Goal: Task Accomplishment & Management: Manage account settings

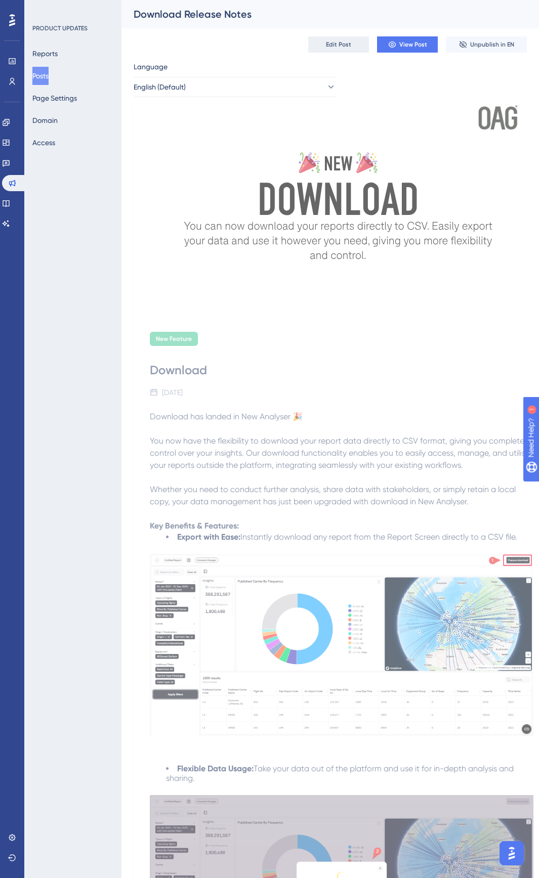
click at [358, 47] on button "Edit Post" at bounding box center [338, 44] width 61 height 16
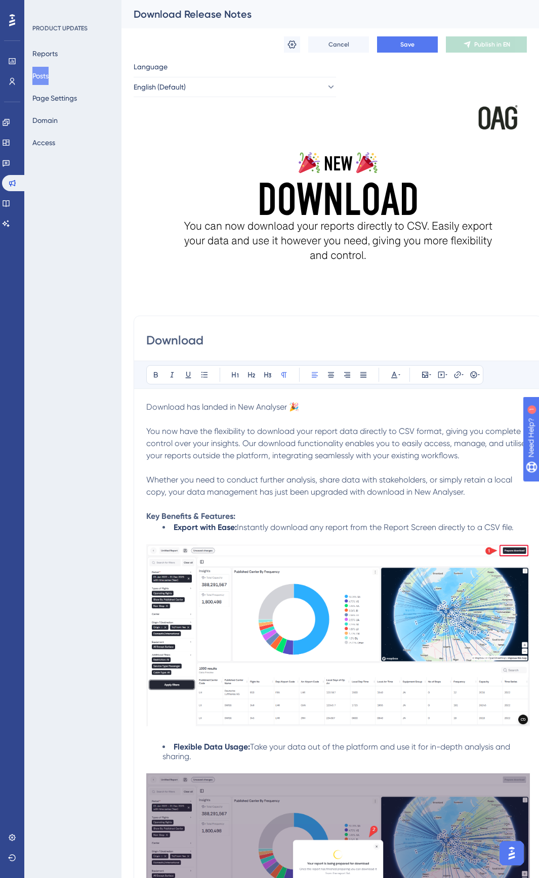
scroll to position [101, 0]
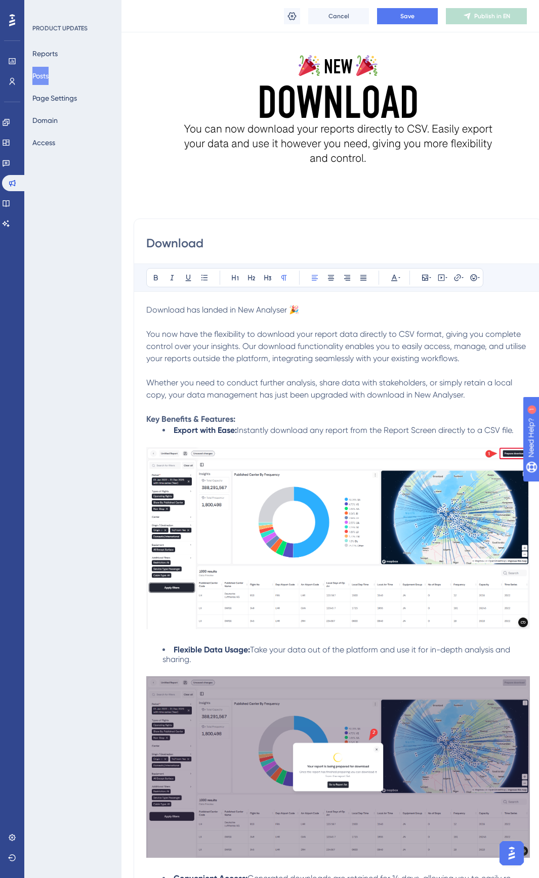
click at [303, 358] on span "You now have the flexibility to download your report data directly to CSV forma…" at bounding box center [337, 346] width 382 height 34
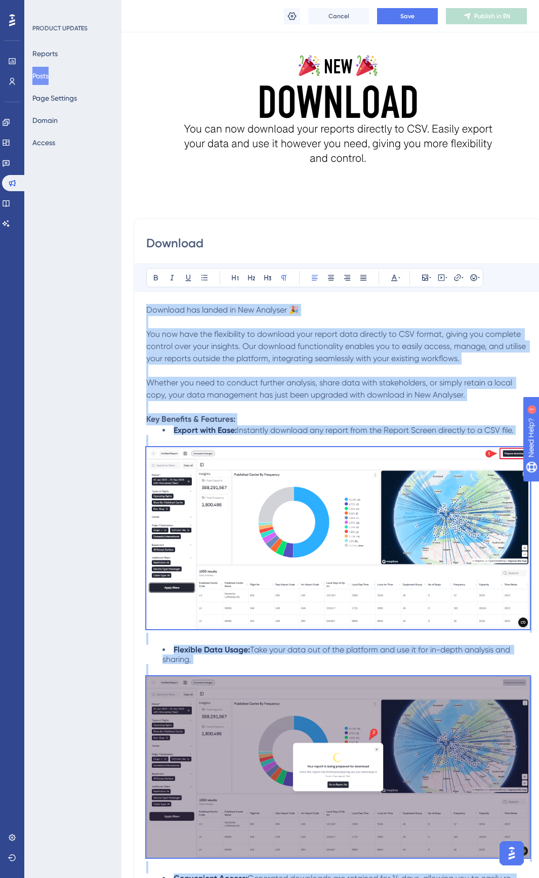
copy div "Download has landed in New Analyser 🎉 You now have the flexibility to download …"
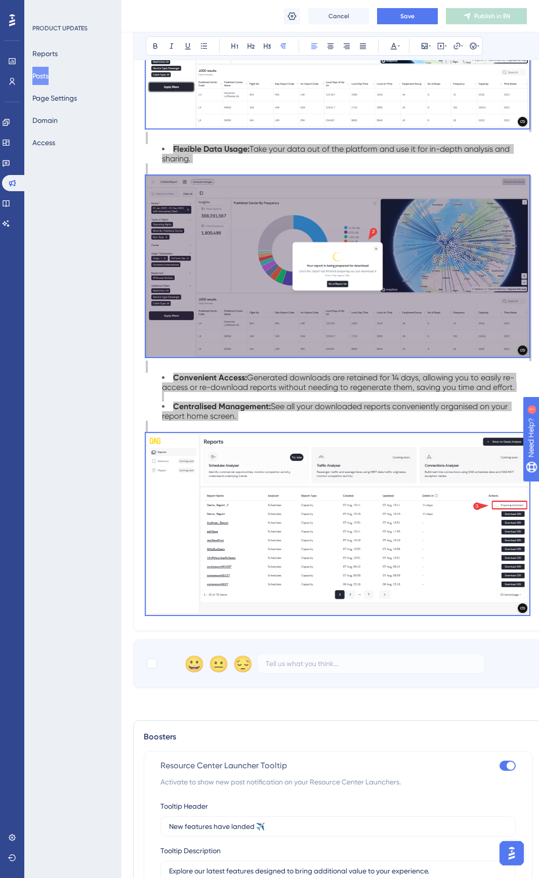
scroll to position [599, 1]
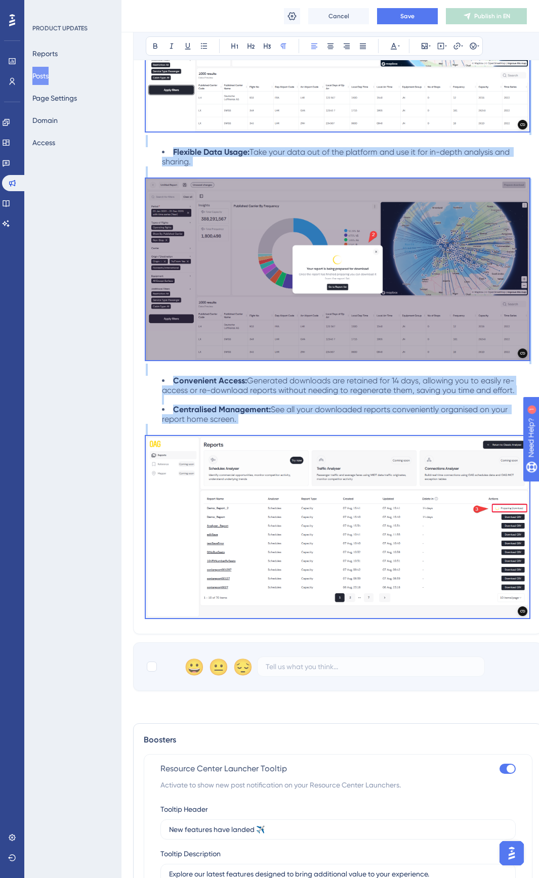
click at [261, 404] on li "Convenient Access: Generated downloads are retained for 14 days, allowing you t…" at bounding box center [345, 390] width 367 height 29
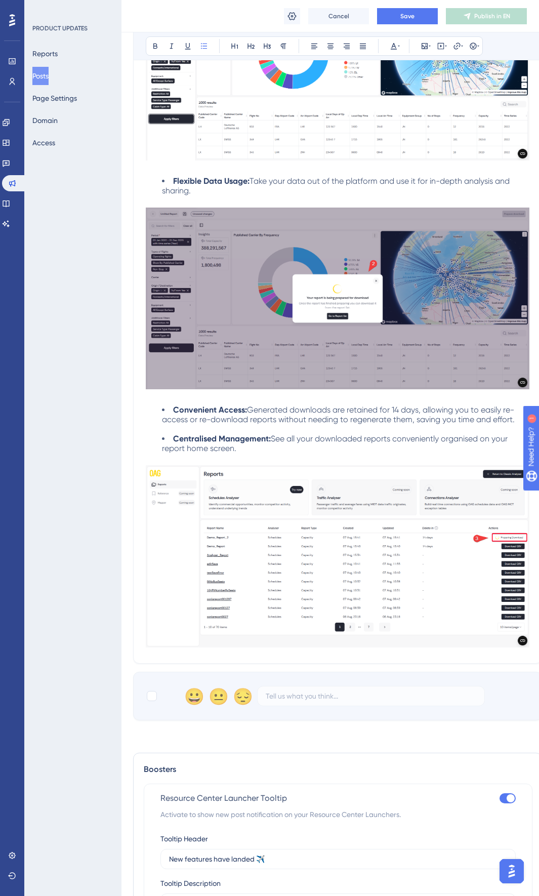
scroll to position [582, 1]
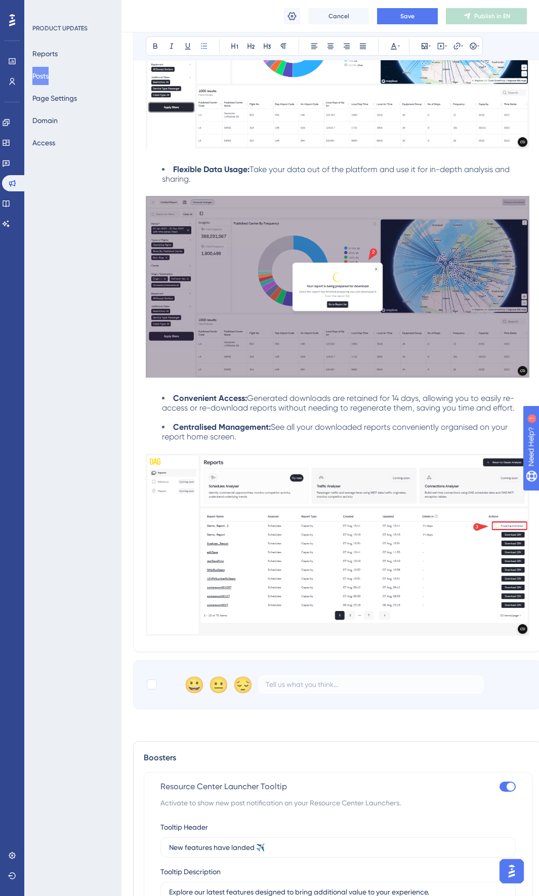
click at [337, 515] on img at bounding box center [338, 544] width 384 height 182
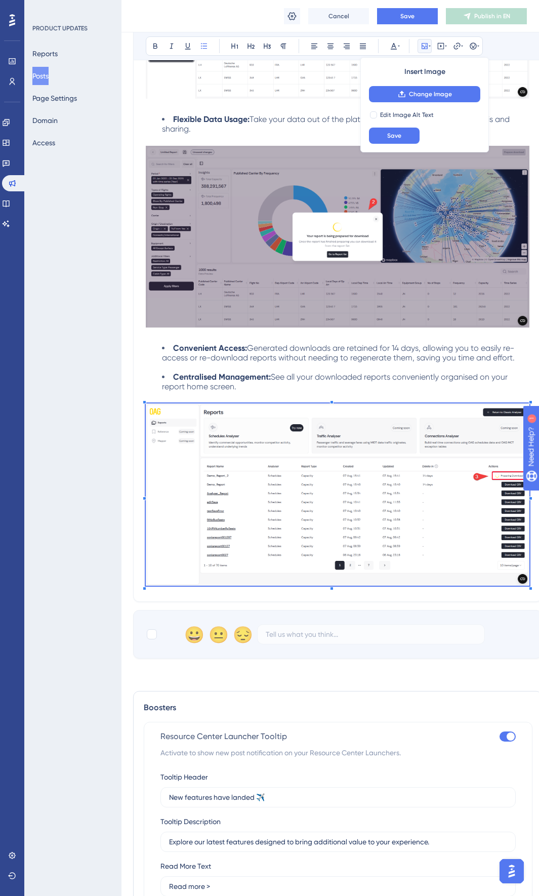
scroll to position [633, 1]
click at [315, 390] on li "Centralised Management: See all your downloaded reports conveniently organised …" at bounding box center [345, 380] width 367 height 19
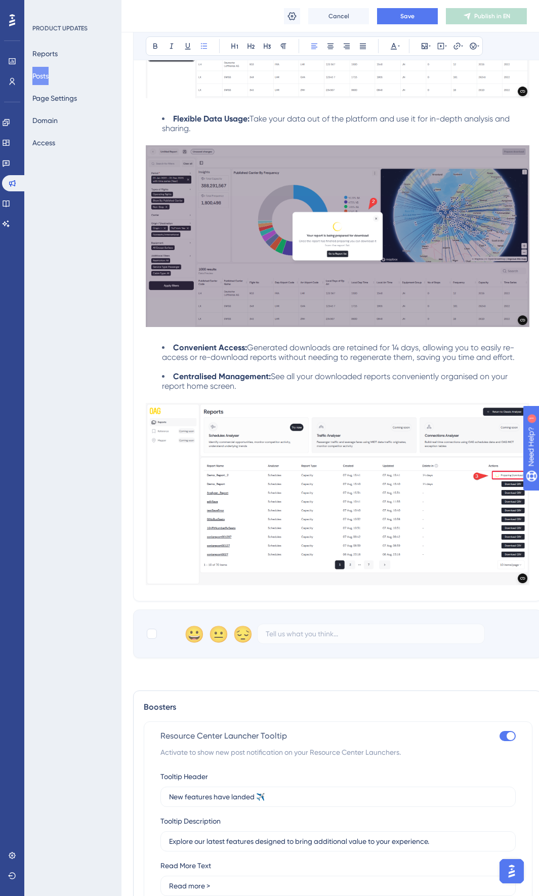
click at [323, 453] on img at bounding box center [338, 494] width 384 height 182
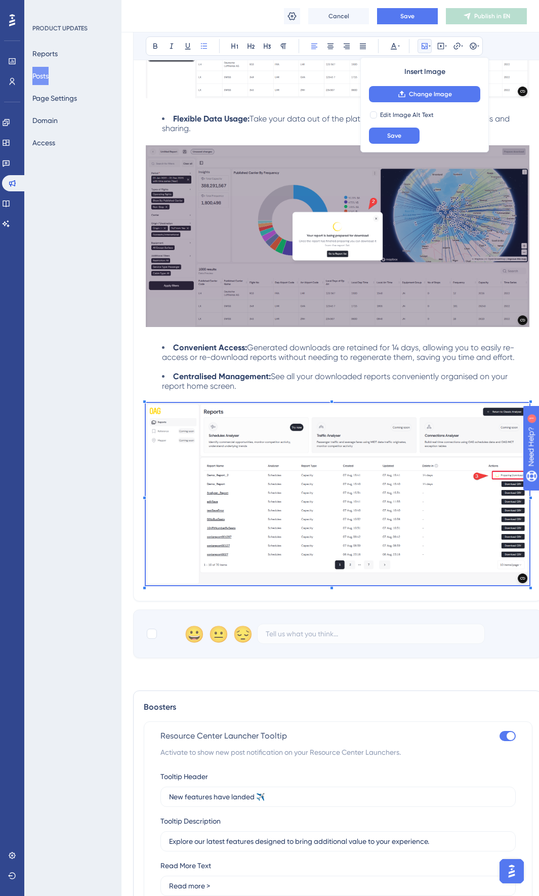
click at [292, 396] on p at bounding box center [338, 490] width 384 height 198
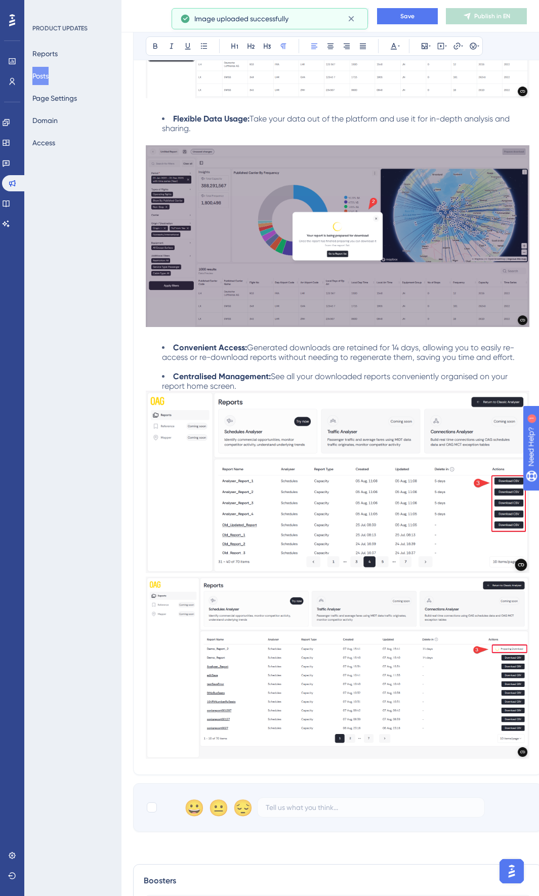
click at [388, 649] on img at bounding box center [338, 667] width 384 height 182
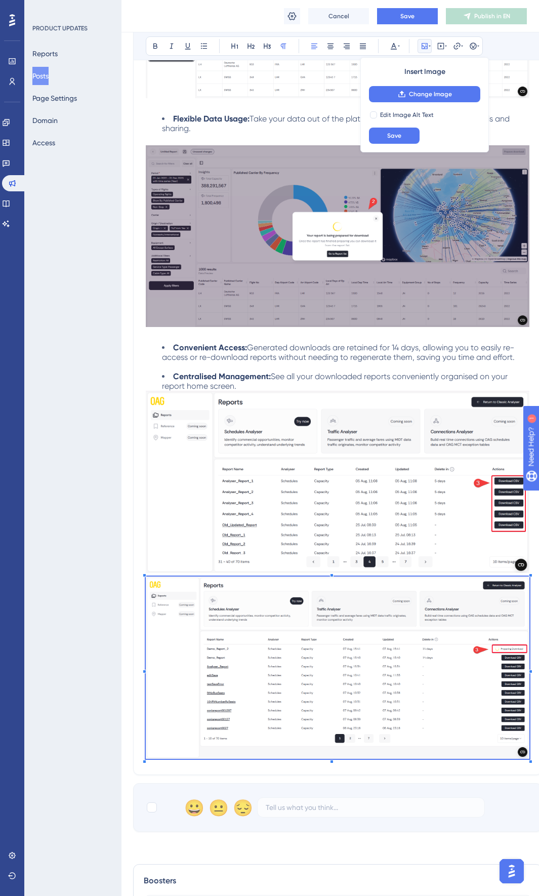
click at [359, 641] on img at bounding box center [338, 667] width 384 height 182
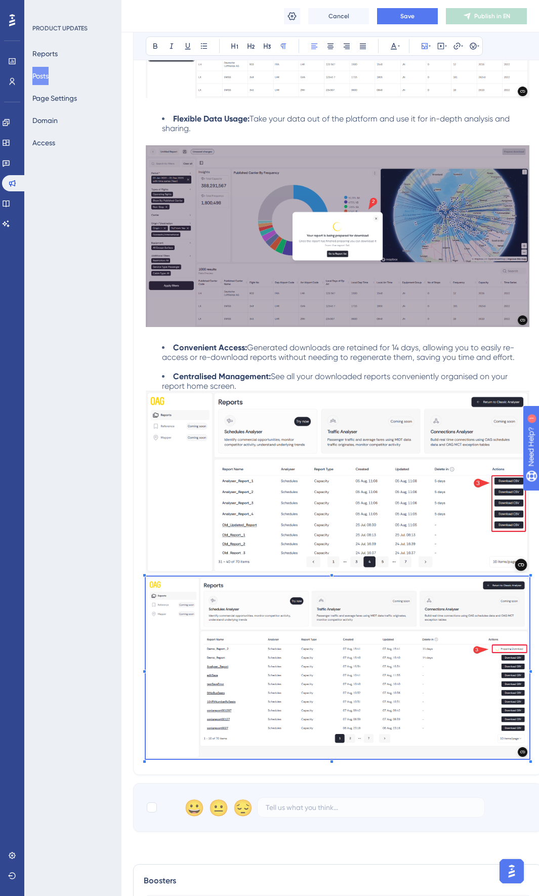
click at [372, 520] on img at bounding box center [338, 482] width 384 height 182
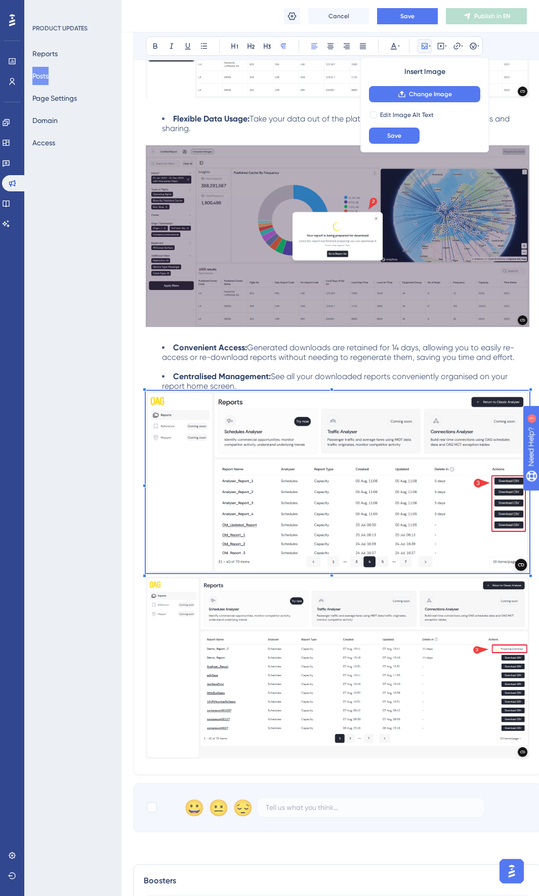
click at [376, 613] on img at bounding box center [338, 667] width 384 height 182
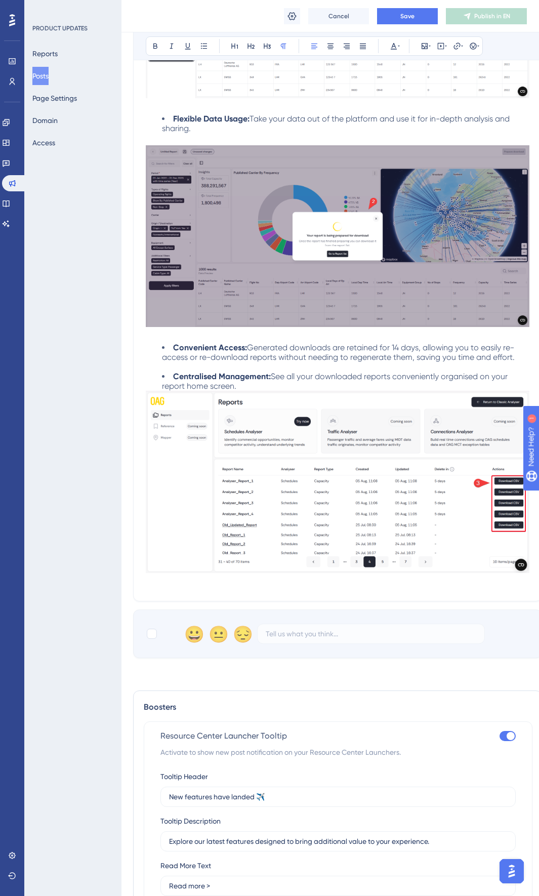
click at [317, 504] on img at bounding box center [338, 482] width 384 height 182
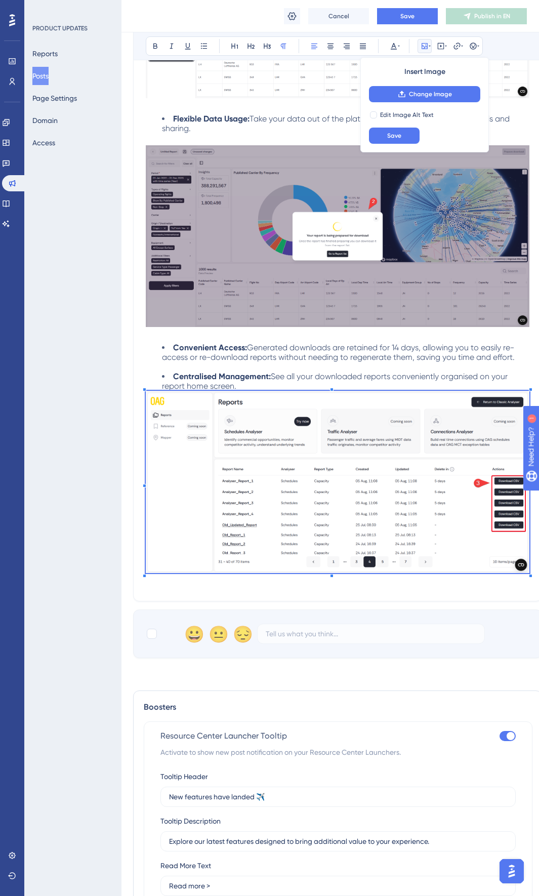
click at [323, 509] on img at bounding box center [338, 482] width 384 height 182
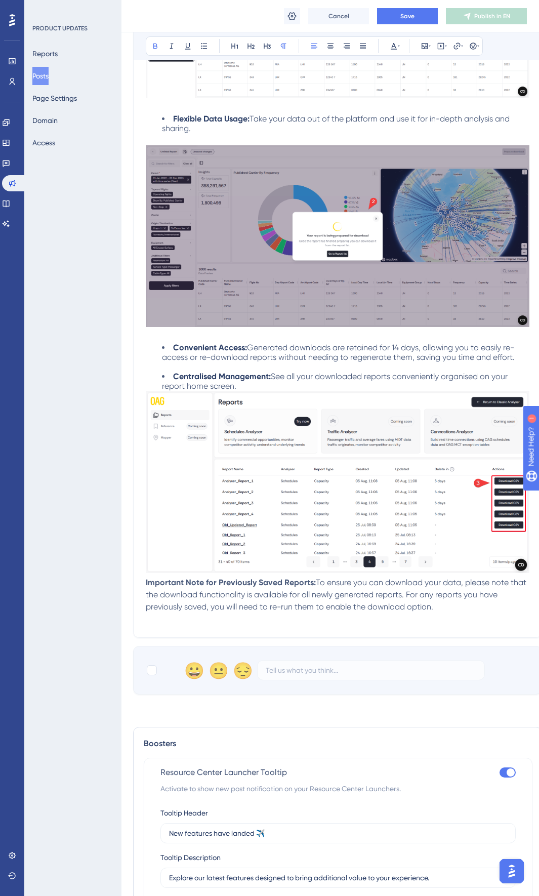
click at [146, 582] on strong "Important Note for Previously Saved Reports:" at bounding box center [231, 582] width 170 height 10
drag, startPoint x: 153, startPoint y: 582, endPoint x: 314, endPoint y: 583, distance: 160.4
click at [314, 583] on p "Important Note for Previously Saved Reports: To ensure you can download your da…" at bounding box center [338, 600] width 384 height 49
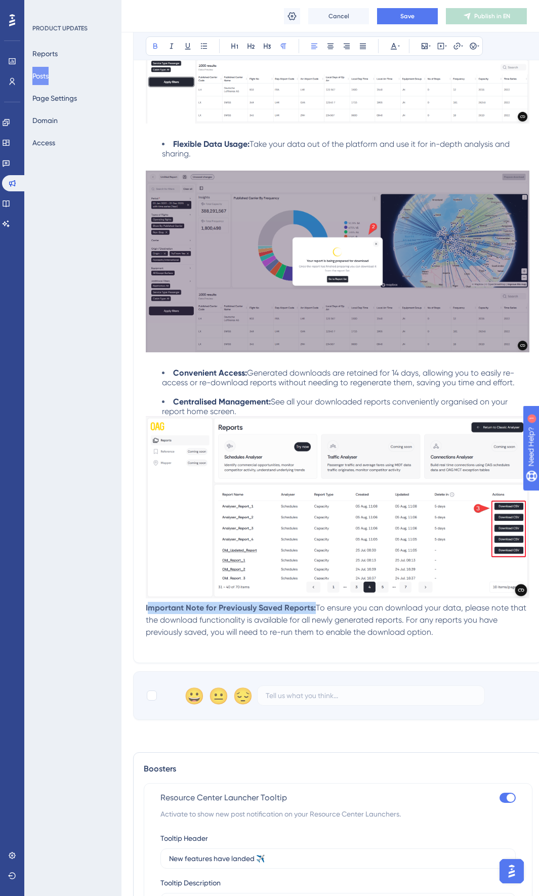
scroll to position [531, 1]
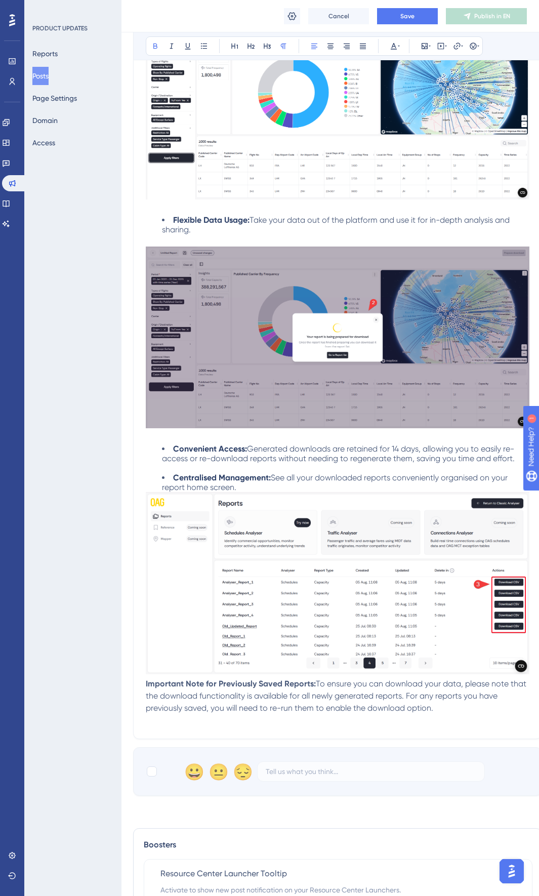
click at [158, 692] on span "To ensure you can download your data, please note that the download functionali…" at bounding box center [337, 696] width 383 height 34
click at [148, 688] on strong "Important Note for Previously Saved Reports:" at bounding box center [231, 684] width 170 height 10
click at [145, 686] on div "Download Bold Italic Underline Bullet Point Heading 1 Heading 2 Heading 3 Norma…" at bounding box center [337, 263] width 409 height 950
click at [146, 684] on strong "Important Note for Previously Saved Reports:" at bounding box center [231, 684] width 170 height 10
click at [203, 48] on icon at bounding box center [204, 46] width 6 height 6
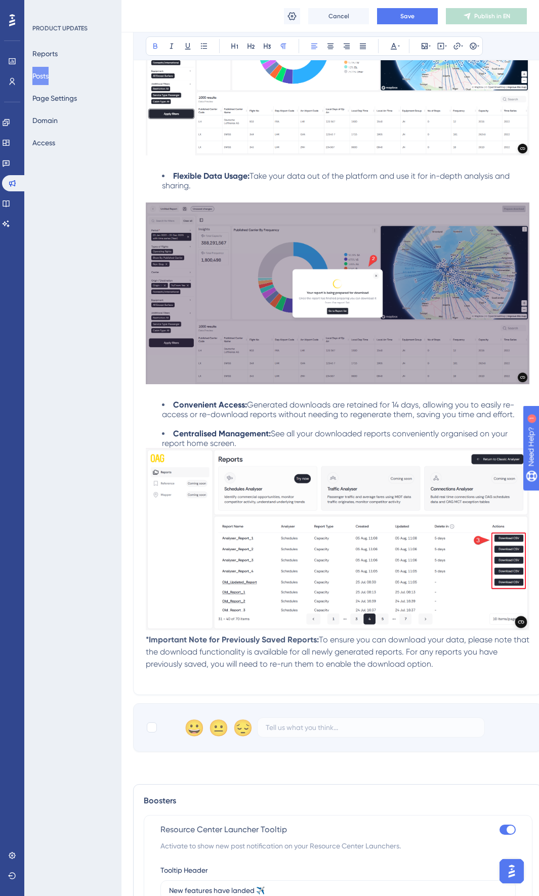
scroll to position [582, 1]
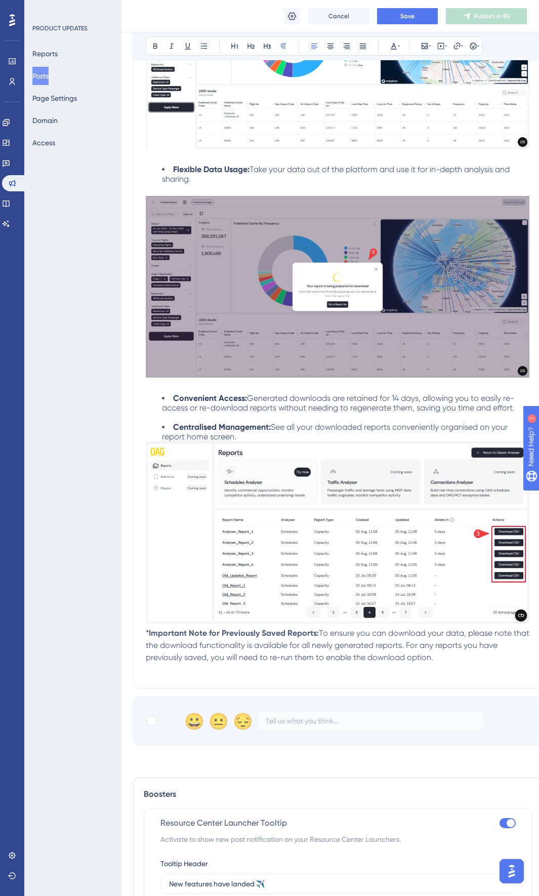
click at [456, 635] on span "To ensure you can download your data, please note that the download functionali…" at bounding box center [339, 645] width 386 height 34
click at [332, 670] on p "*Important Note for Previously Saved Reports: To ensure you can download your r…" at bounding box center [338, 651] width 384 height 49
click at [446, 649] on span ". For any legacy reports you have previously saved, you will need to re-run the…" at bounding box center [337, 651] width 383 height 22
click at [449, 648] on span ". For any legacy reports you have previously saved, you will need to re-run the…" at bounding box center [337, 651] width 383 height 22
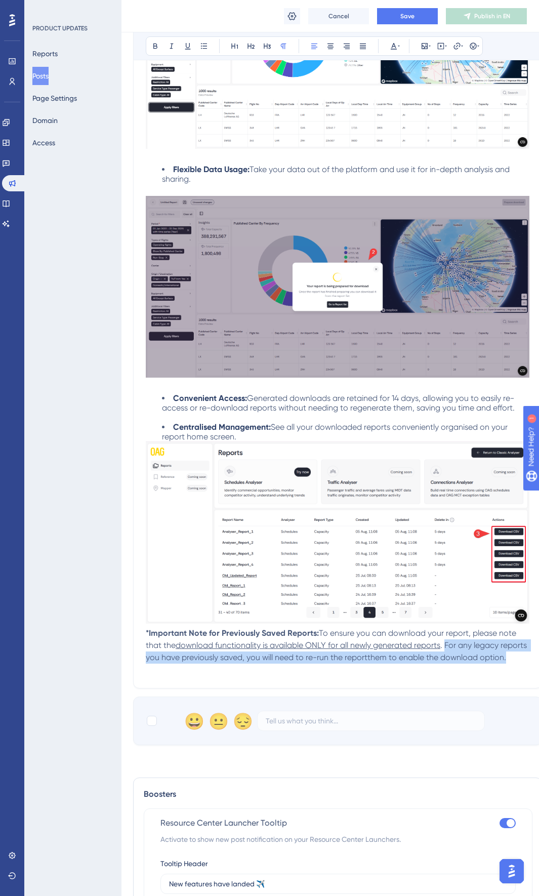
drag, startPoint x: 435, startPoint y: 668, endPoint x: 449, endPoint y: 645, distance: 27.5
click at [449, 645] on p "*Important Note for Previously Saved Reports: To ensure you can download your r…" at bounding box center [338, 651] width 384 height 49
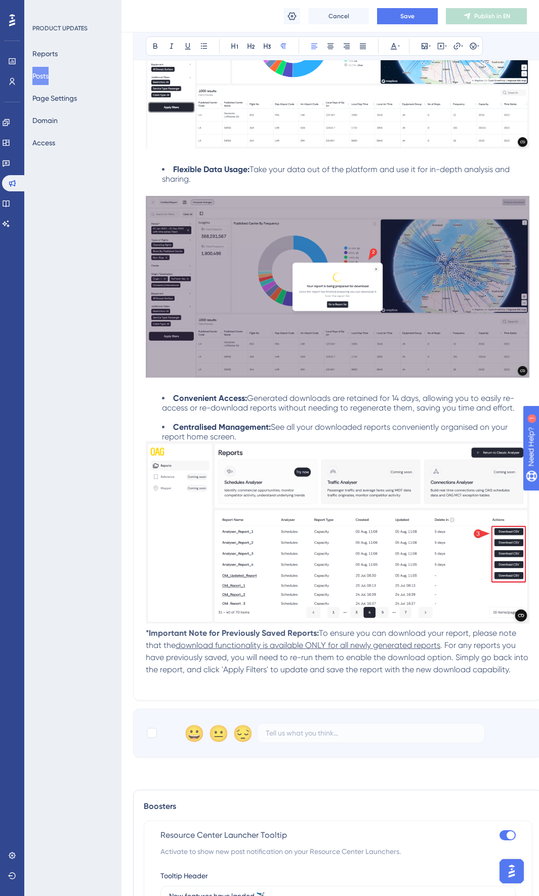
click at [330, 649] on span "download functionality is available ONLY for all newly generated reports" at bounding box center [308, 645] width 265 height 10
click at [455, 647] on span ". For any reports you have previously saved, you will need to re-run them to en…" at bounding box center [335, 657] width 379 height 34
click at [449, 659] on span ". For any legacy reports you have previously saved, you will need to re-run the…" at bounding box center [338, 657] width 385 height 34
drag, startPoint x: 240, startPoint y: 671, endPoint x: 282, endPoint y: 674, distance: 42.6
click at [282, 674] on span ". For any legacy reports you have previously saved, you will need to re-run the…" at bounding box center [338, 657] width 385 height 34
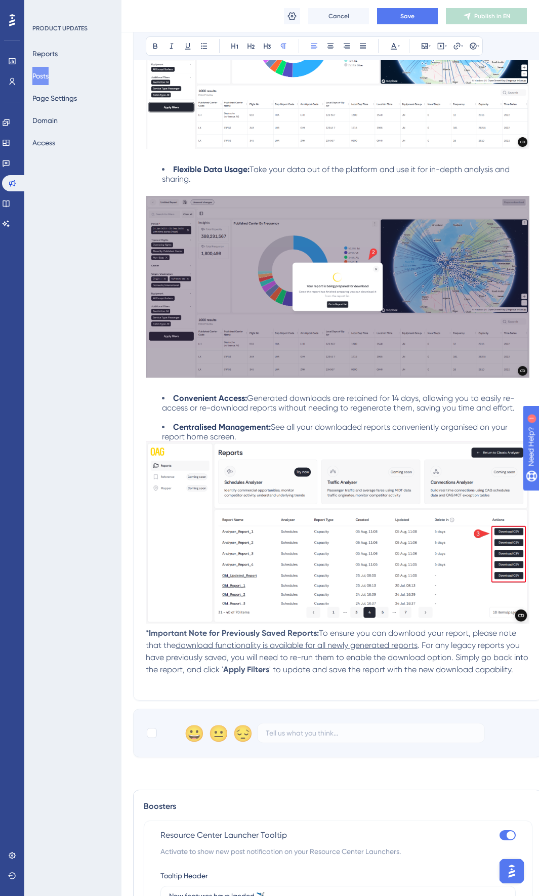
click at [310, 673] on span "' to update and save the report with the new download capability." at bounding box center [391, 669] width 244 height 10
click at [389, 535] on img at bounding box center [338, 532] width 384 height 182
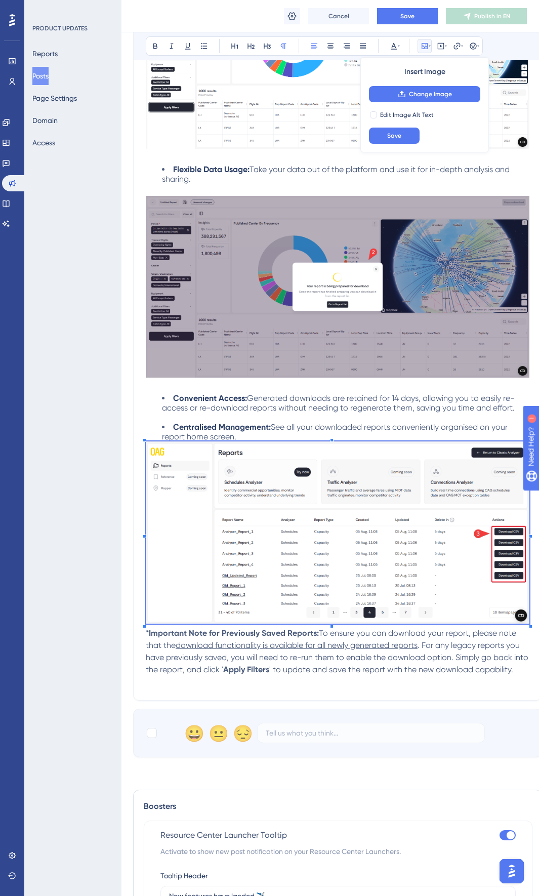
click at [269, 667] on strong "Apply Filters" at bounding box center [246, 669] width 46 height 10
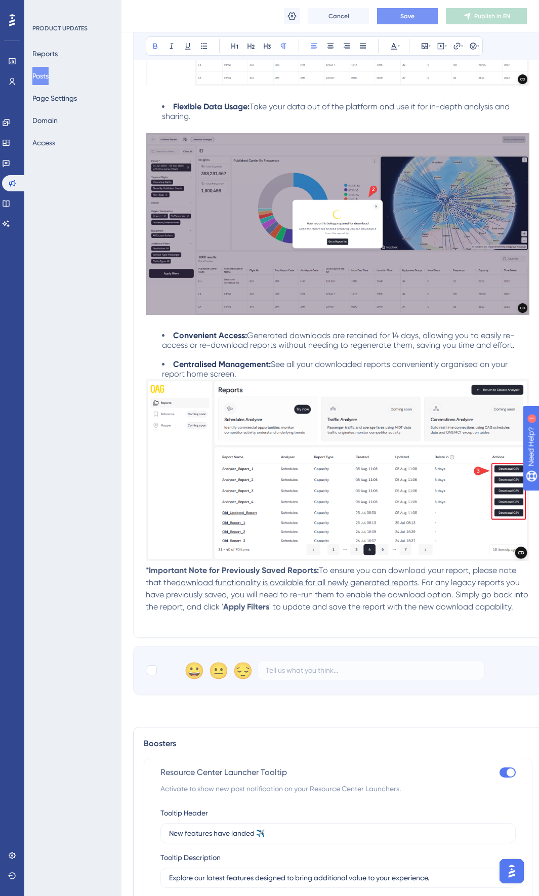
scroll to position [541, 1]
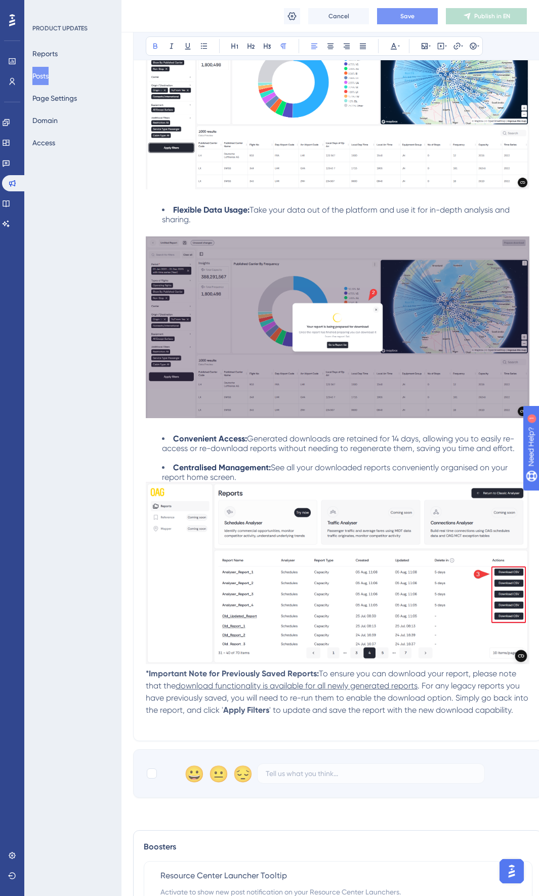
click at [430, 13] on button "Save" at bounding box center [407, 16] width 61 height 16
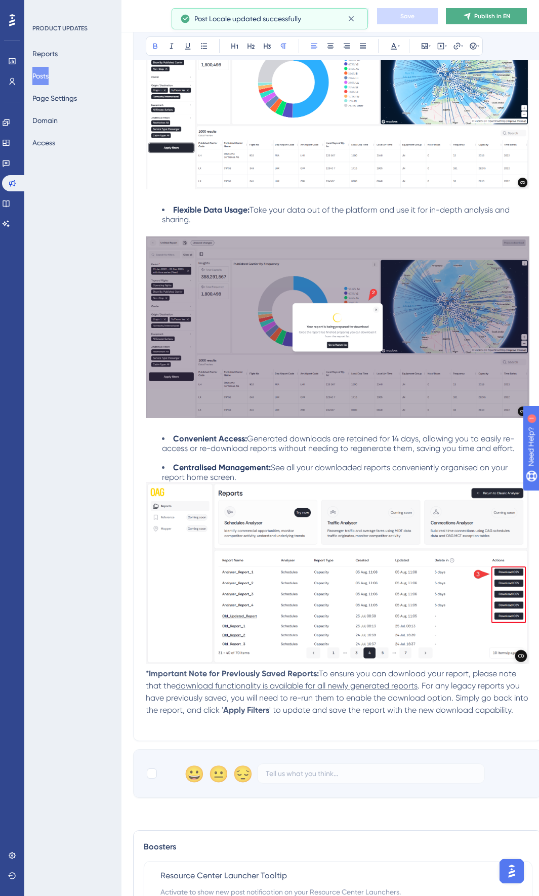
click at [476, 19] on span "Publish in EN" at bounding box center [492, 16] width 36 height 8
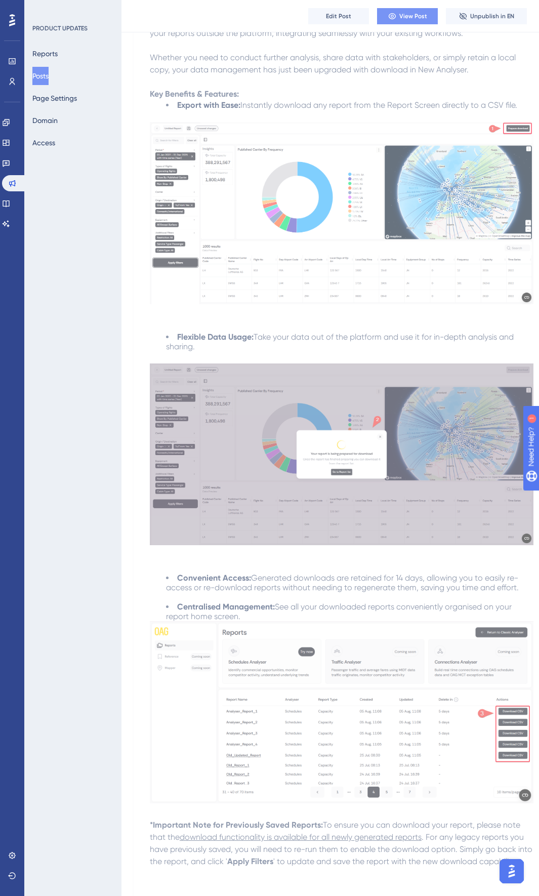
scroll to position [483, 0]
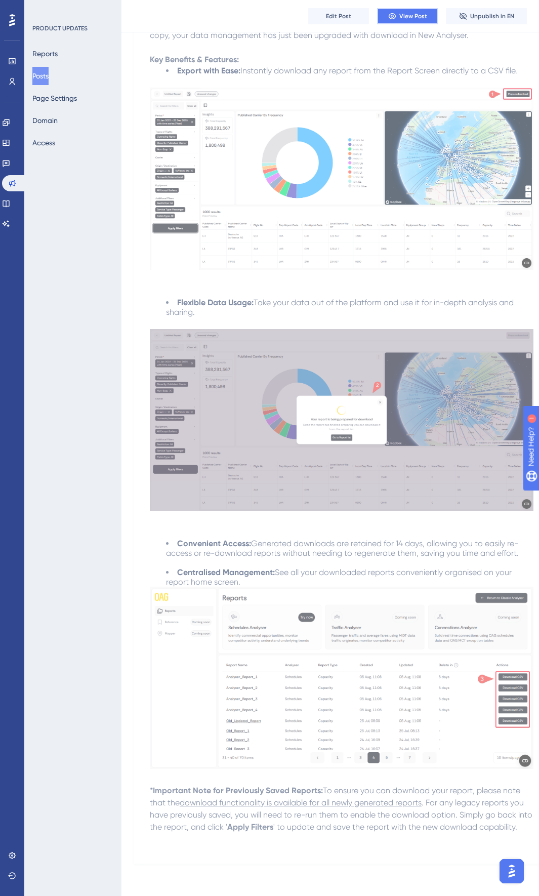
click at [406, 21] on button "View Post" at bounding box center [407, 16] width 61 height 16
click at [313, 479] on img at bounding box center [342, 420] width 384 height 182
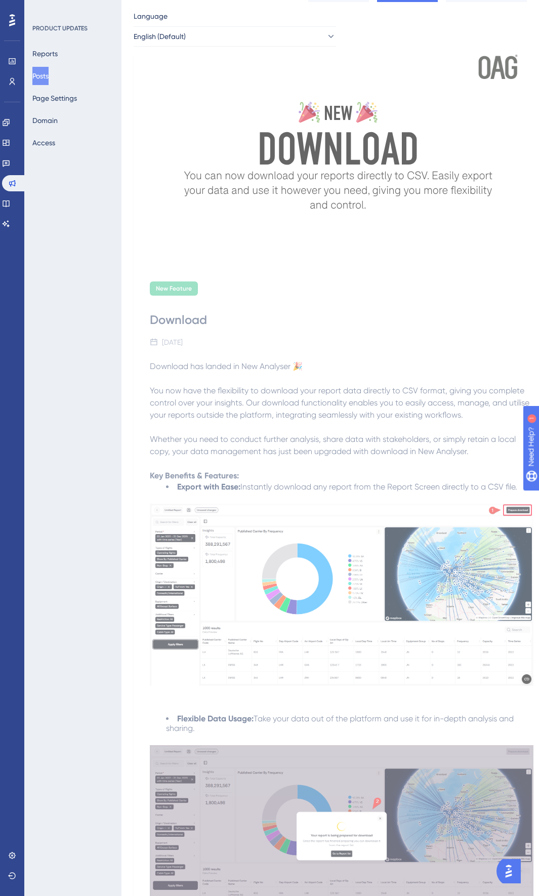
scroll to position [253, 0]
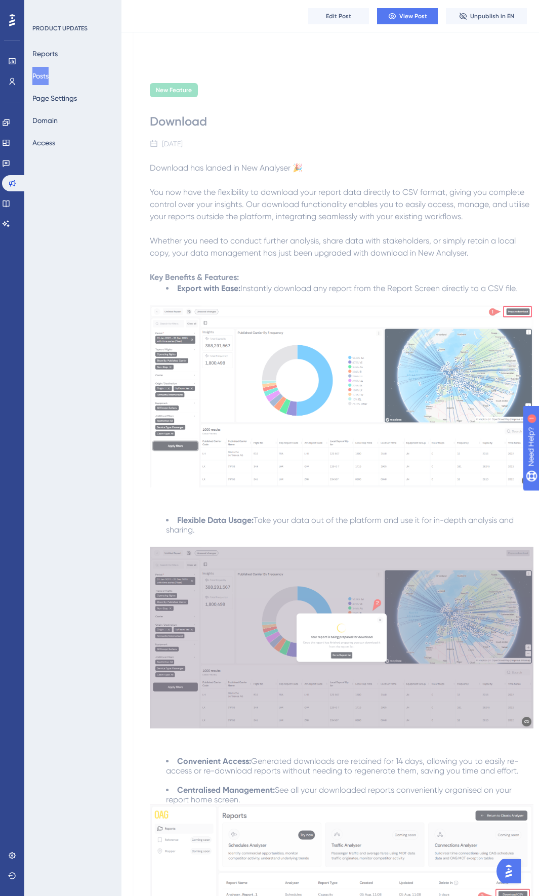
click at [411, 7] on div "Edit Post View Post Unpublish in EN" at bounding box center [329, 16] width 417 height 32
click at [412, 12] on span "View Post" at bounding box center [413, 16] width 28 height 8
click at [347, 11] on button "Edit Post" at bounding box center [338, 16] width 61 height 16
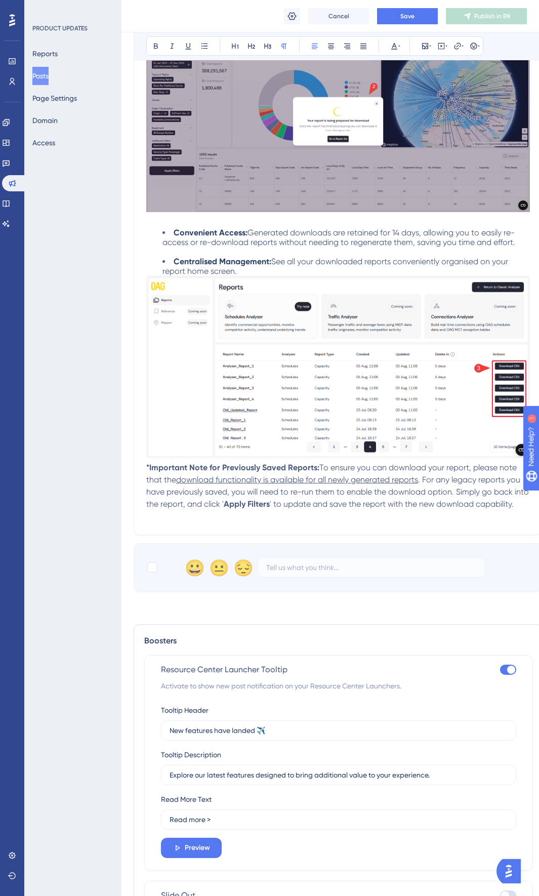
scroll to position [693, 0]
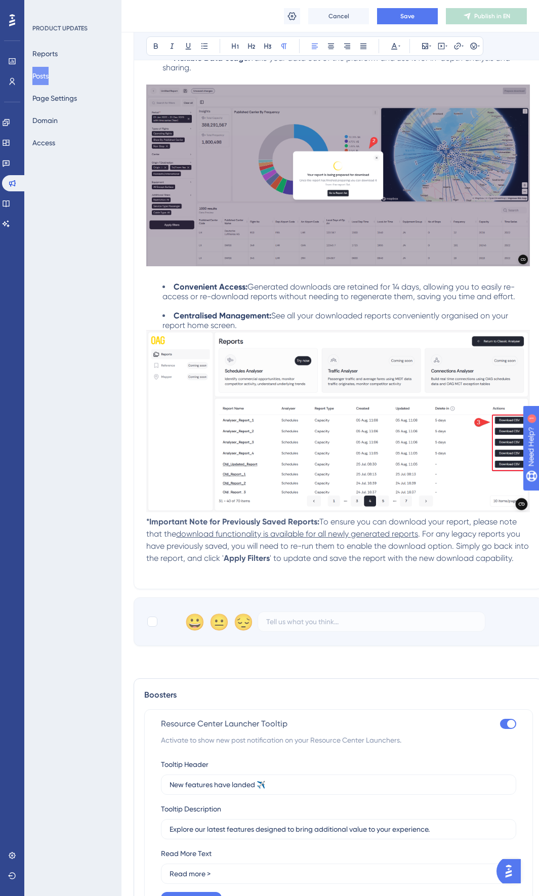
click at [444, 326] on li "Centralised Management: See all your downloaded reports conveniently organised …" at bounding box center [345, 320] width 367 height 19
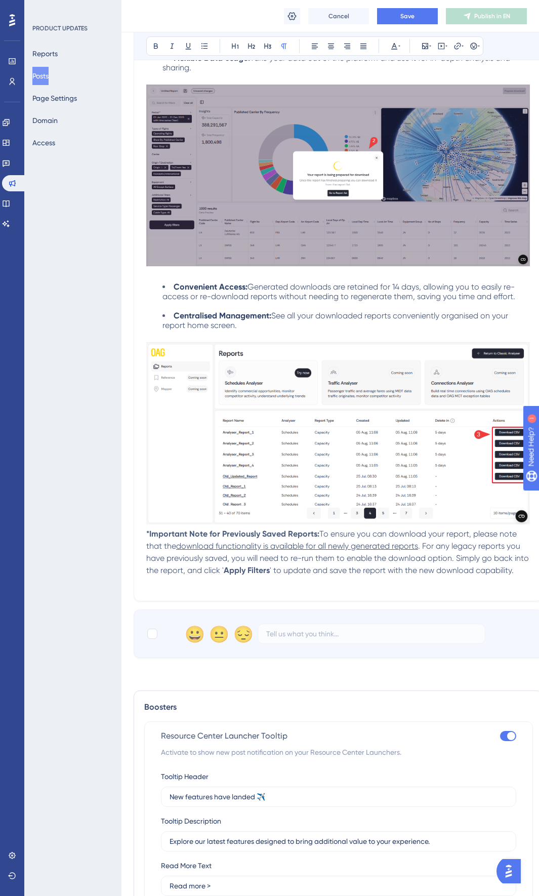
click at [401, 6] on div "Cancel Save Publish in EN" at bounding box center [329, 16] width 417 height 32
click at [401, 12] on span "Save" at bounding box center [407, 16] width 14 height 8
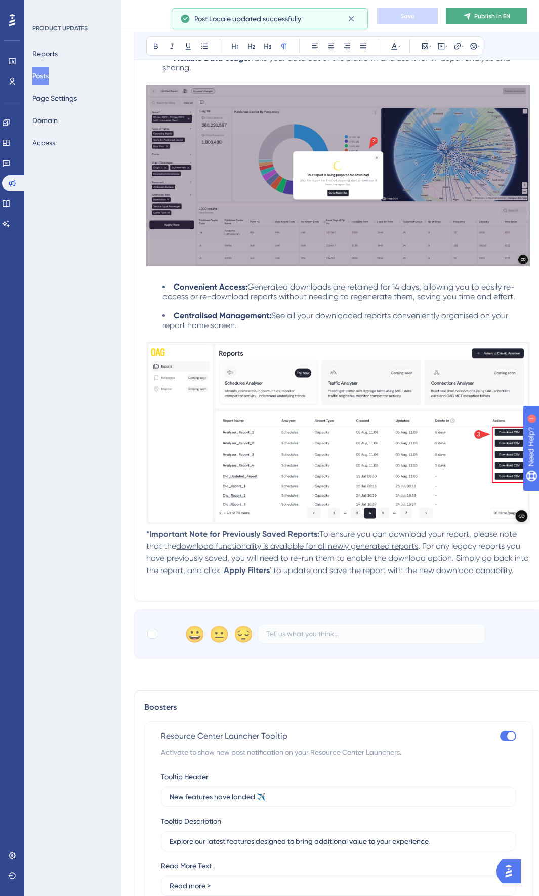
click at [497, 18] on span "Publish in EN" at bounding box center [492, 16] width 36 height 8
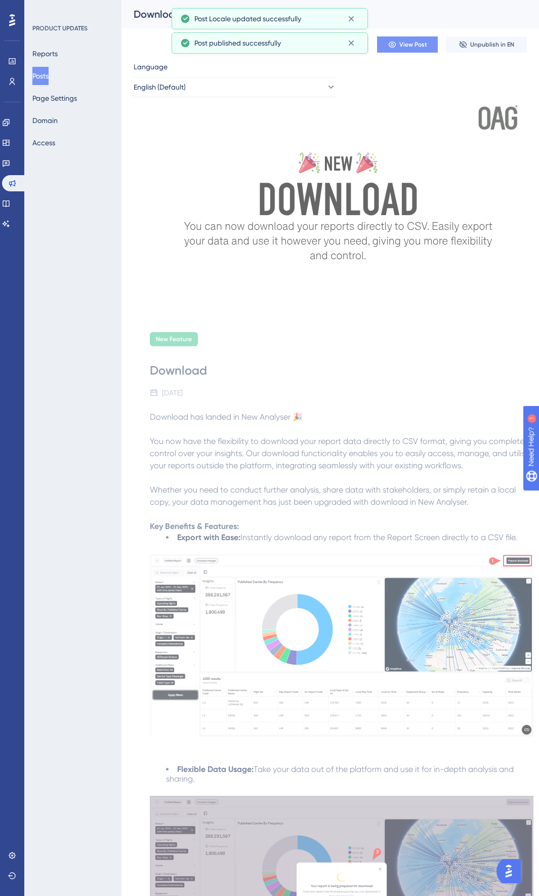
click at [410, 42] on span "View Post" at bounding box center [413, 44] width 28 height 8
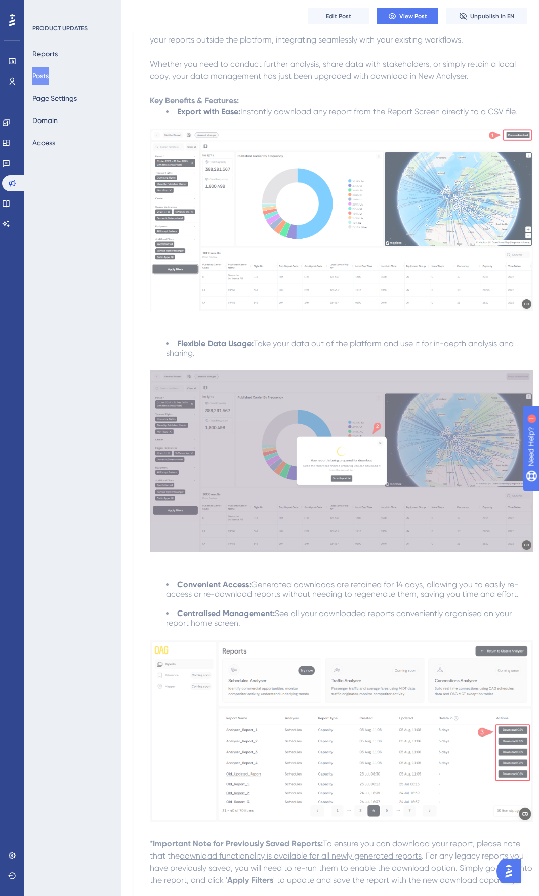
scroll to position [495, 0]
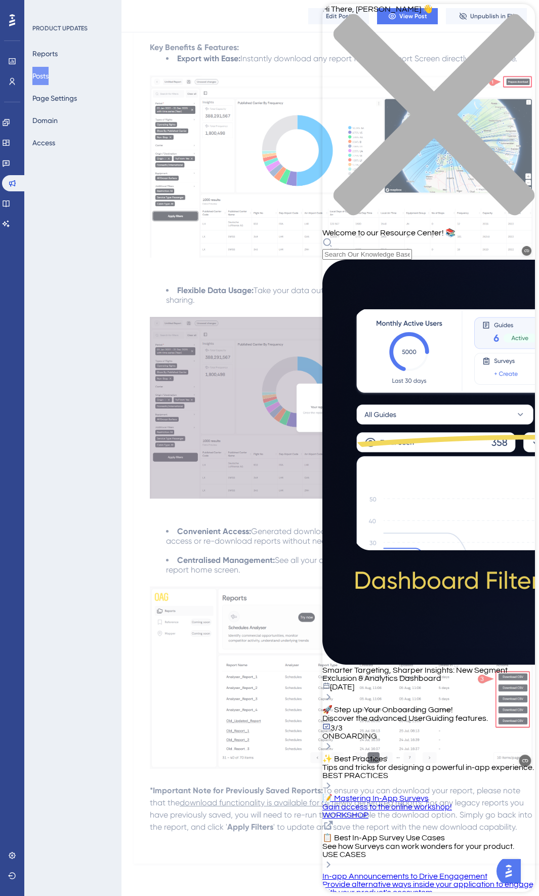
click at [282, 78] on img at bounding box center [342, 166] width 384 height 182
click at [518, 21] on icon "close resource center" at bounding box center [433, 114] width 201 height 201
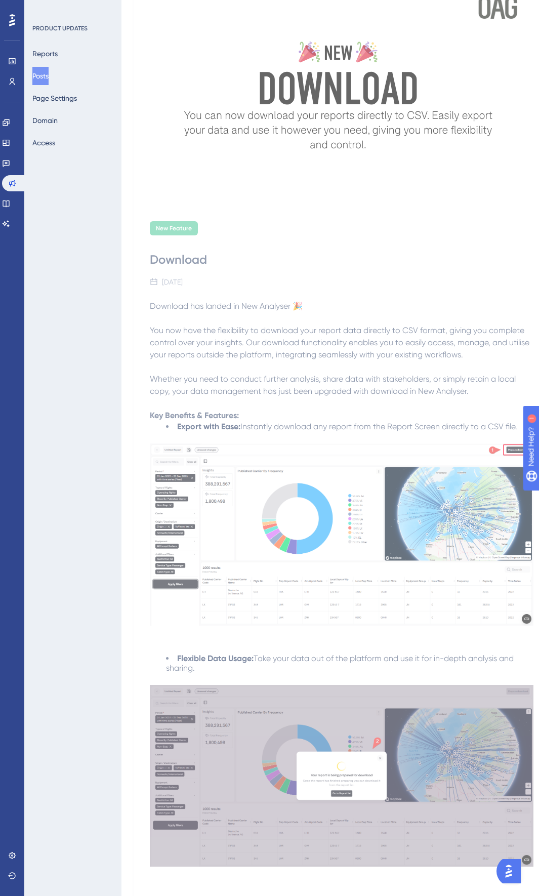
scroll to position [0, 0]
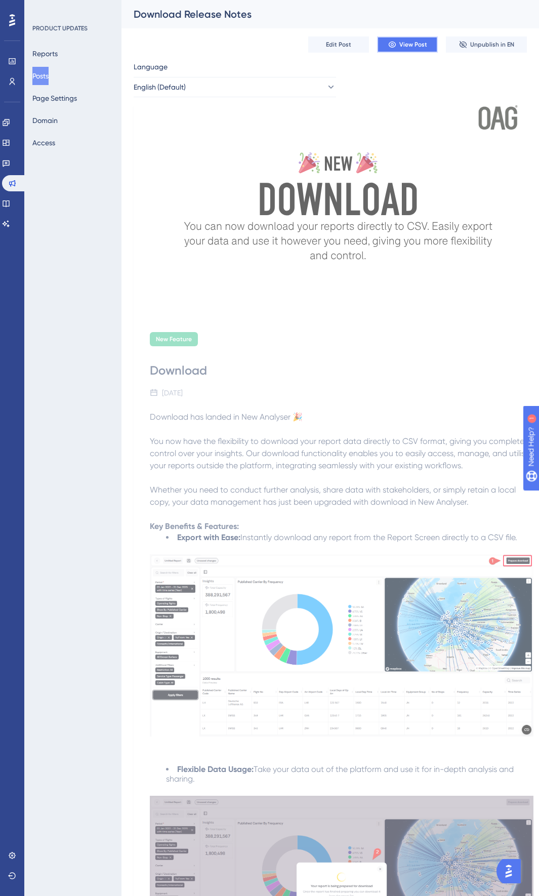
click at [401, 41] on span "View Post" at bounding box center [413, 44] width 28 height 8
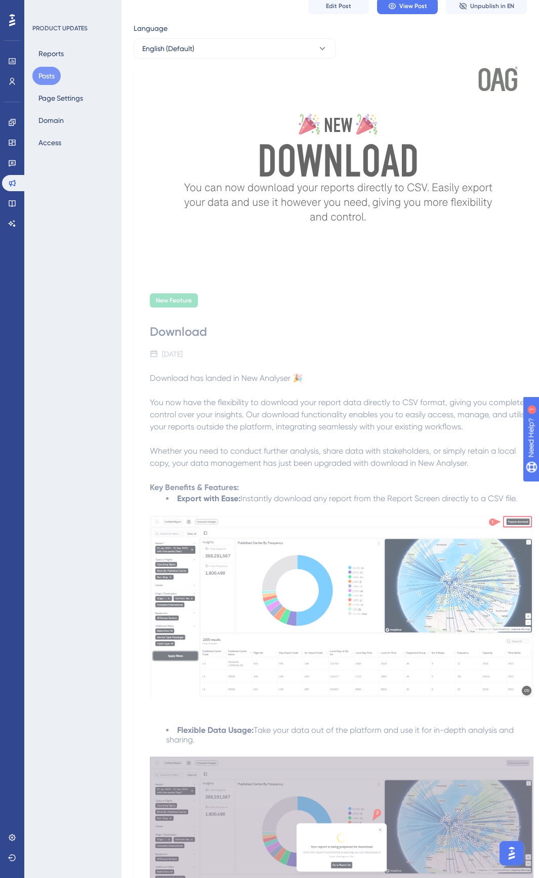
scroll to position [101, 0]
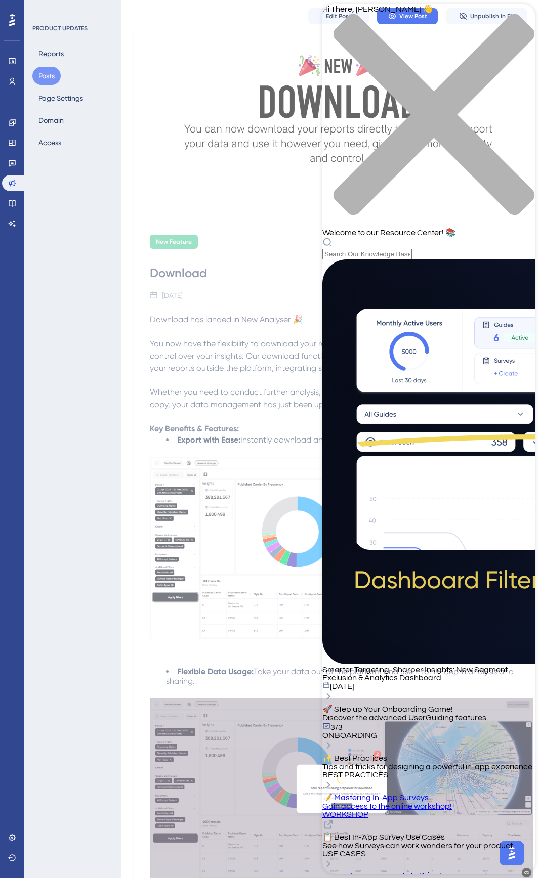
click at [255, 225] on div "New Feature Download [DATE] Download has landed in New Analyser 🎉 You now have …" at bounding box center [338, 732] width 409 height 1026
click at [517, 14] on div "close resource center" at bounding box center [428, 121] width 213 height 214
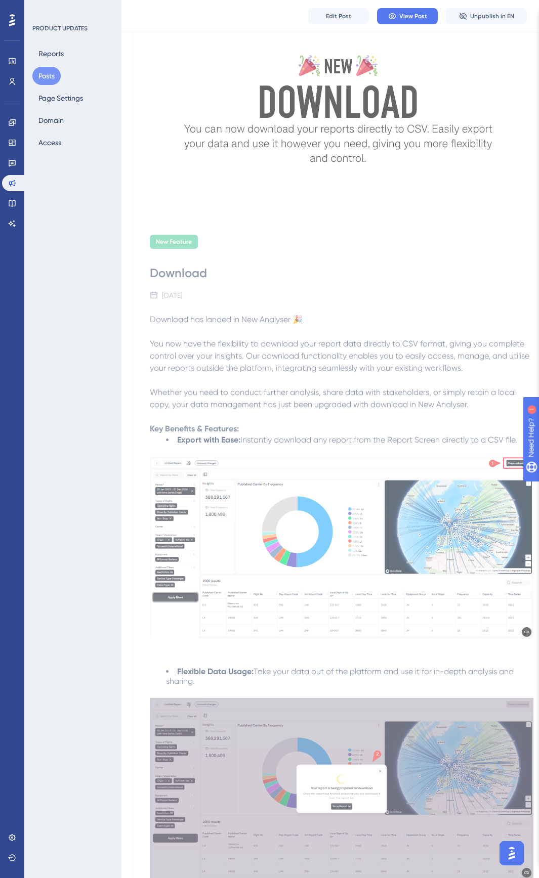
scroll to position [0, 0]
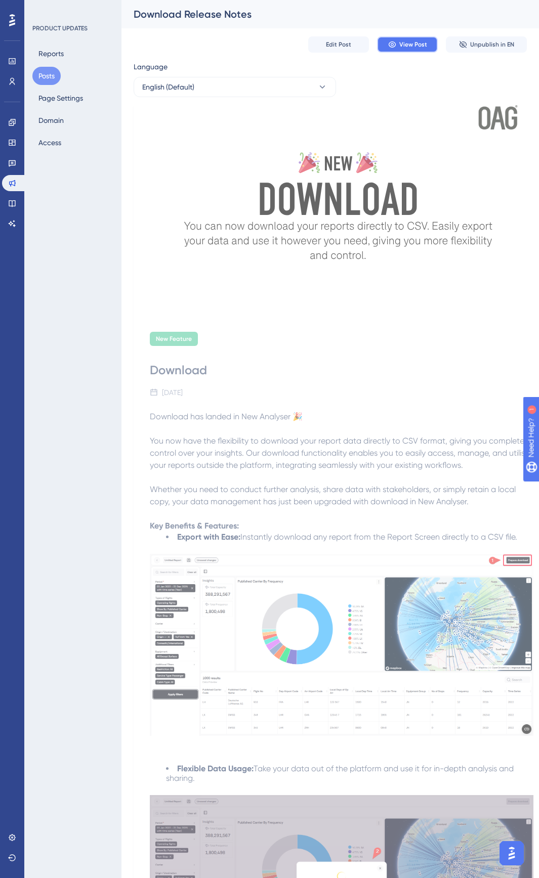
click at [409, 46] on span "View Post" at bounding box center [413, 44] width 28 height 8
click at [324, 43] on button "Edit Post" at bounding box center [338, 44] width 61 height 16
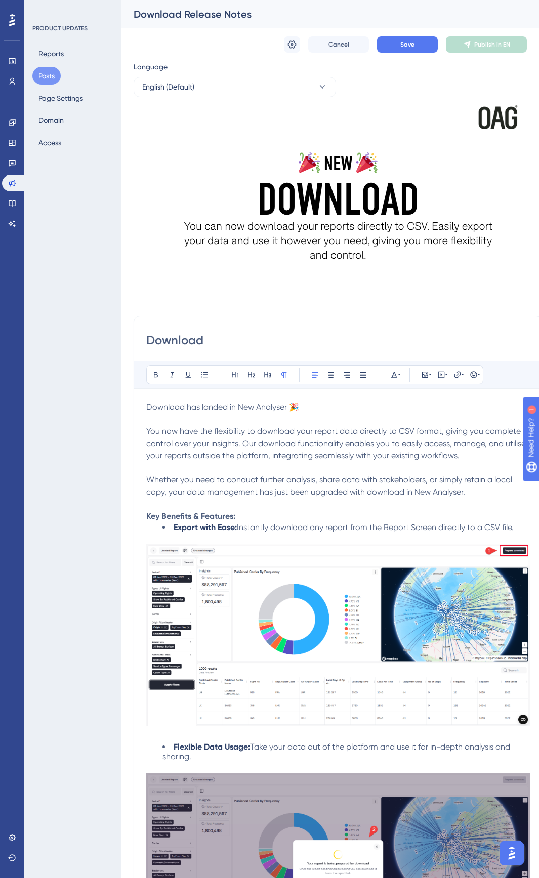
drag, startPoint x: 305, startPoint y: 408, endPoint x: 40, endPoint y: 389, distance: 265.4
click at [121, 390] on div "Performance Users Engagement Widgets Feedback Product Updates Knowledge Base AI…" at bounding box center [329, 860] width 417 height 1721
click at [275, 422] on p at bounding box center [338, 419] width 384 height 12
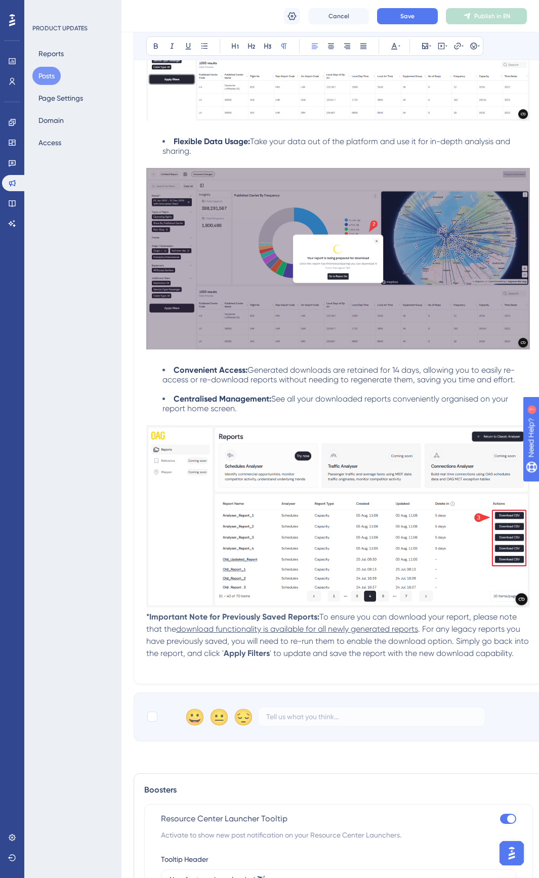
scroll to position [506, 0]
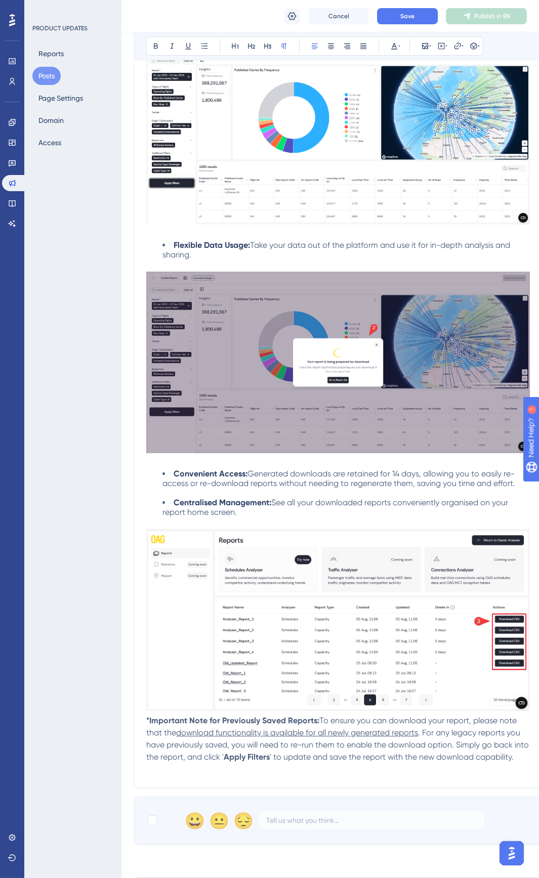
click at [231, 467] on p at bounding box center [338, 365] width 384 height 210
click at [201, 263] on p at bounding box center [338, 365] width 384 height 210
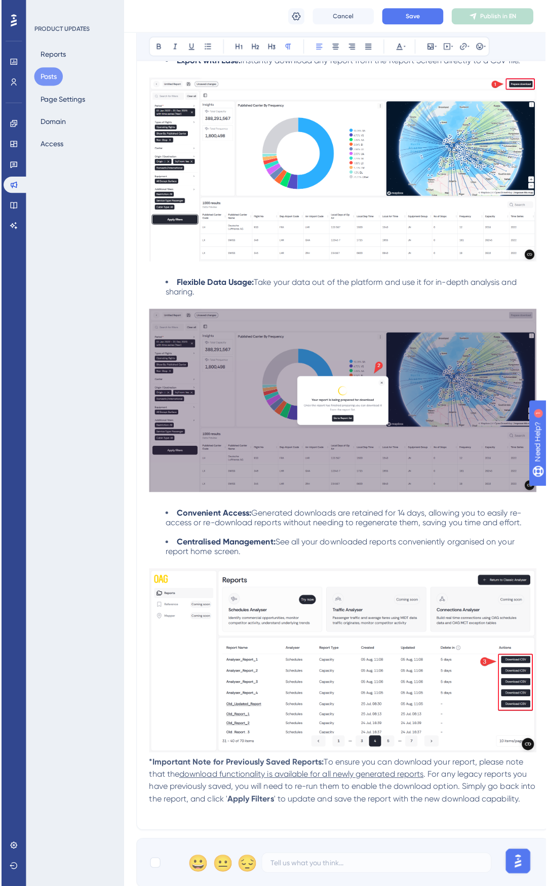
scroll to position [405, 0]
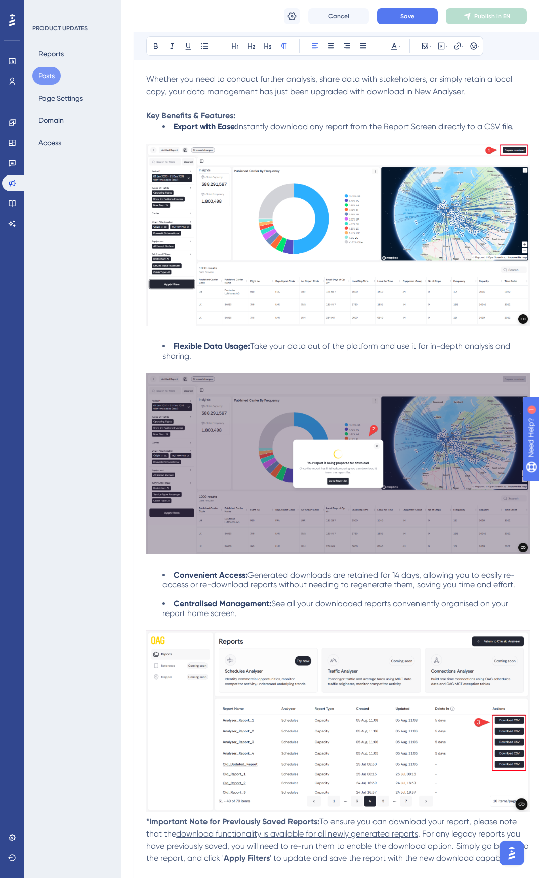
click at [207, 336] on p at bounding box center [338, 243] width 384 height 198
click at [351, 17] on button "Cancel" at bounding box center [338, 16] width 61 height 16
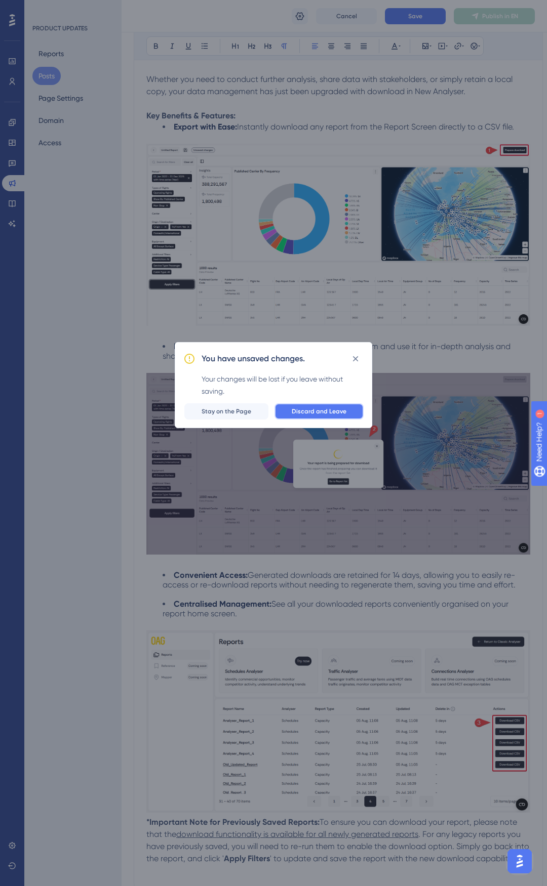
click at [311, 413] on span "Discard and Leave" at bounding box center [318, 411] width 55 height 8
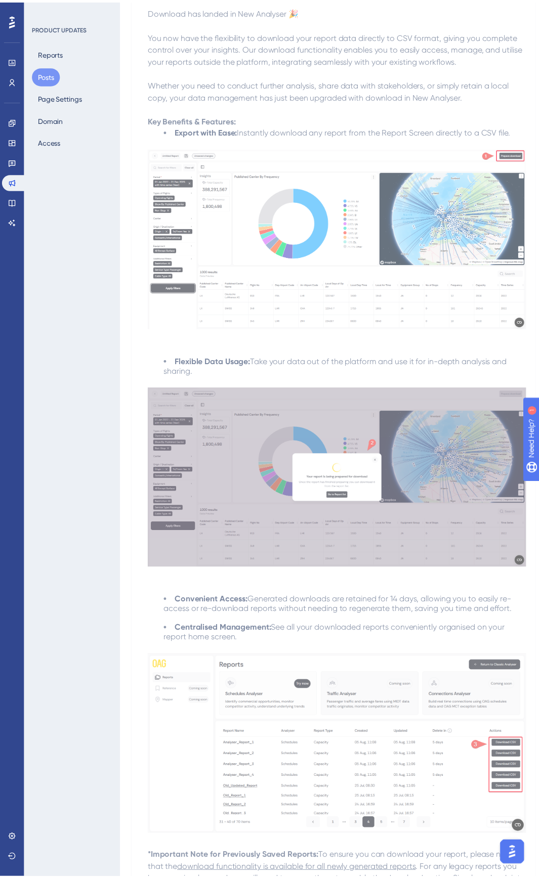
scroll to position [0, 0]
